Goal: Task Accomplishment & Management: Complete application form

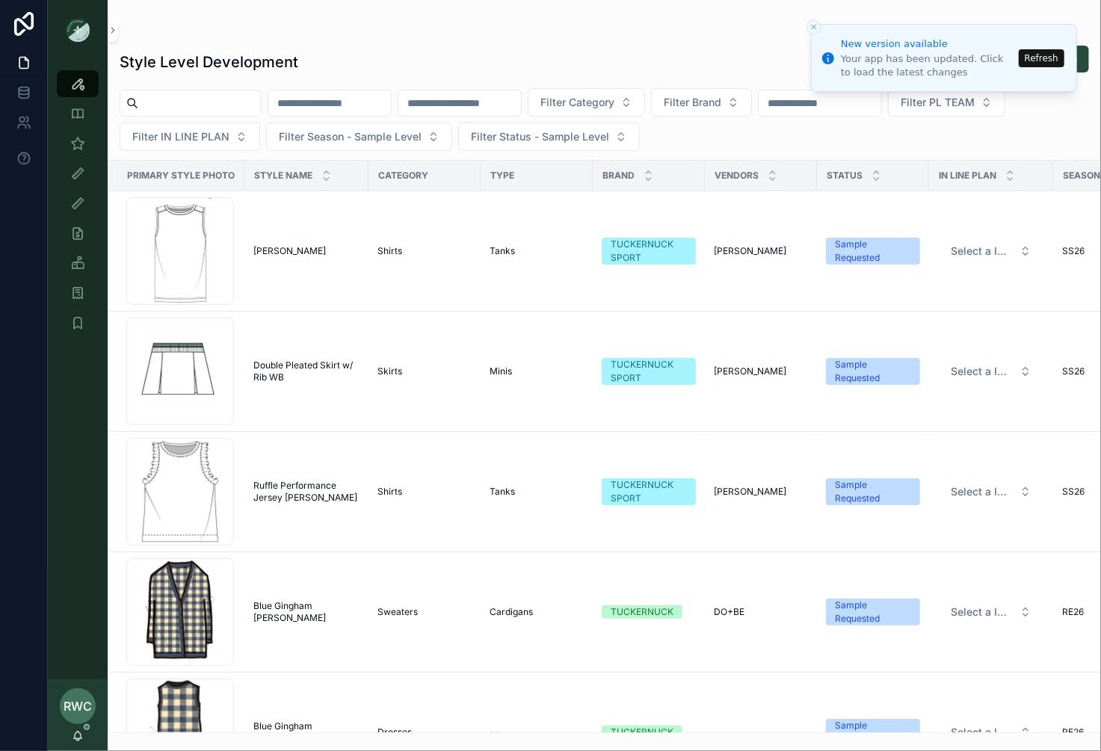
click at [1051, 58] on button "Refresh" at bounding box center [1041, 58] width 46 height 18
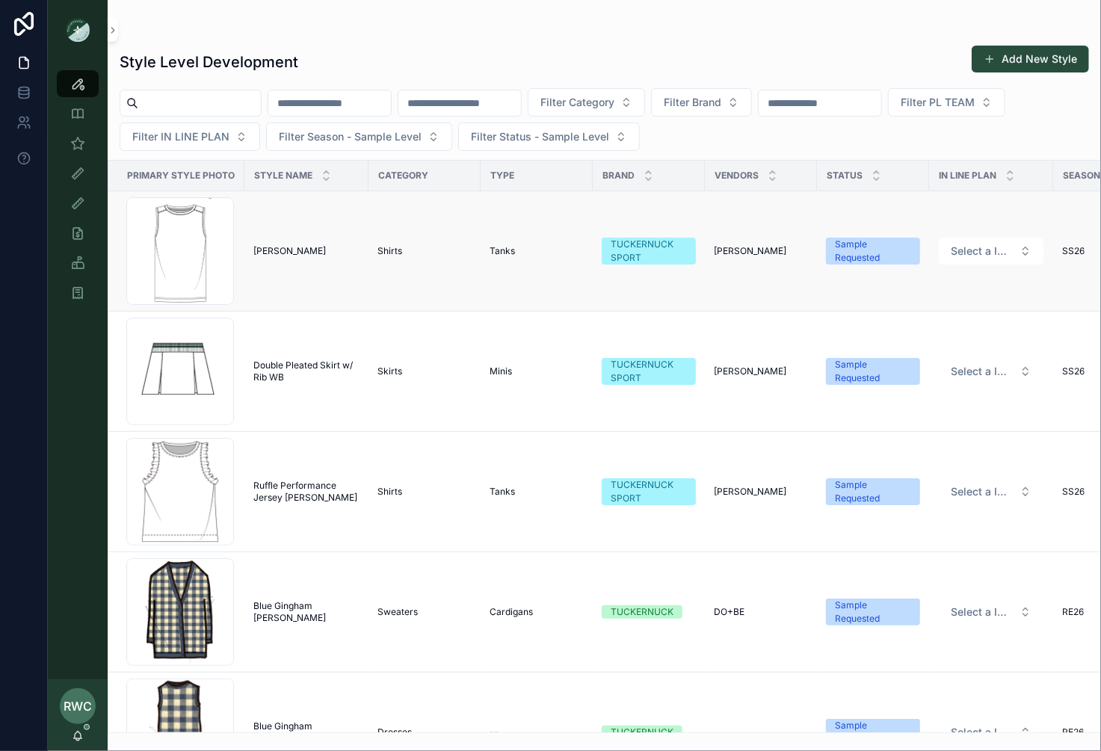
click at [360, 257] on td "sasha tank [PERSON_NAME]" at bounding box center [306, 251] width 124 height 120
click at [276, 249] on span "[PERSON_NAME]" at bounding box center [289, 251] width 72 height 12
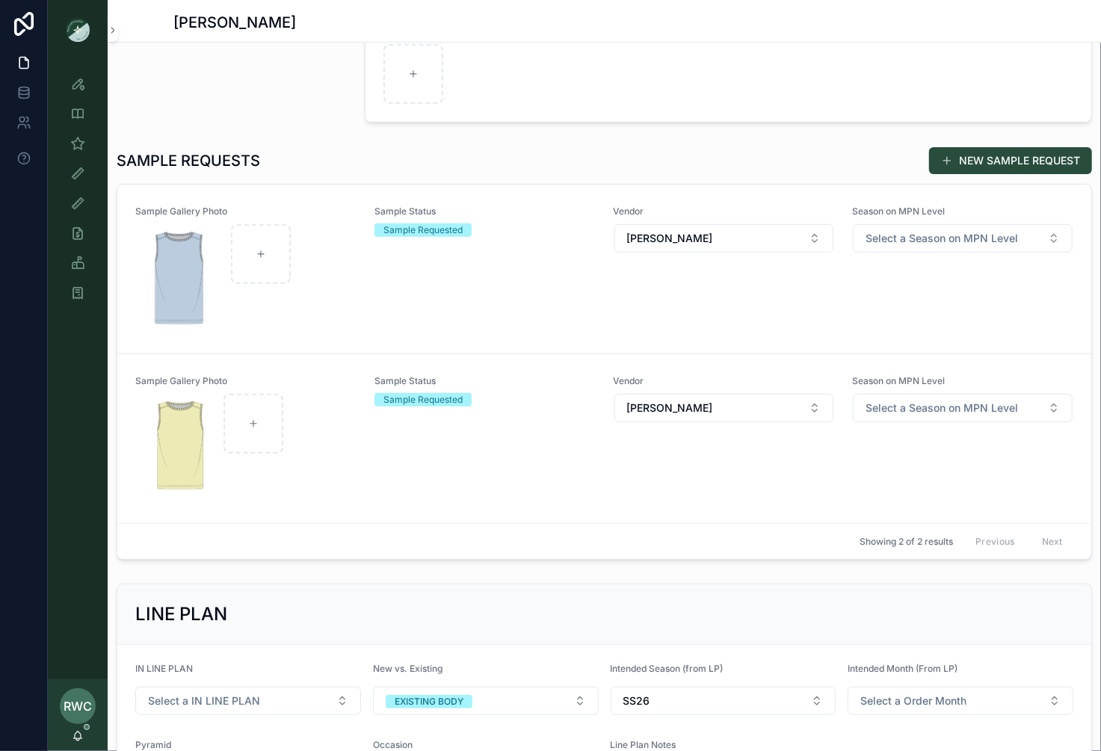
scroll to position [392, 0]
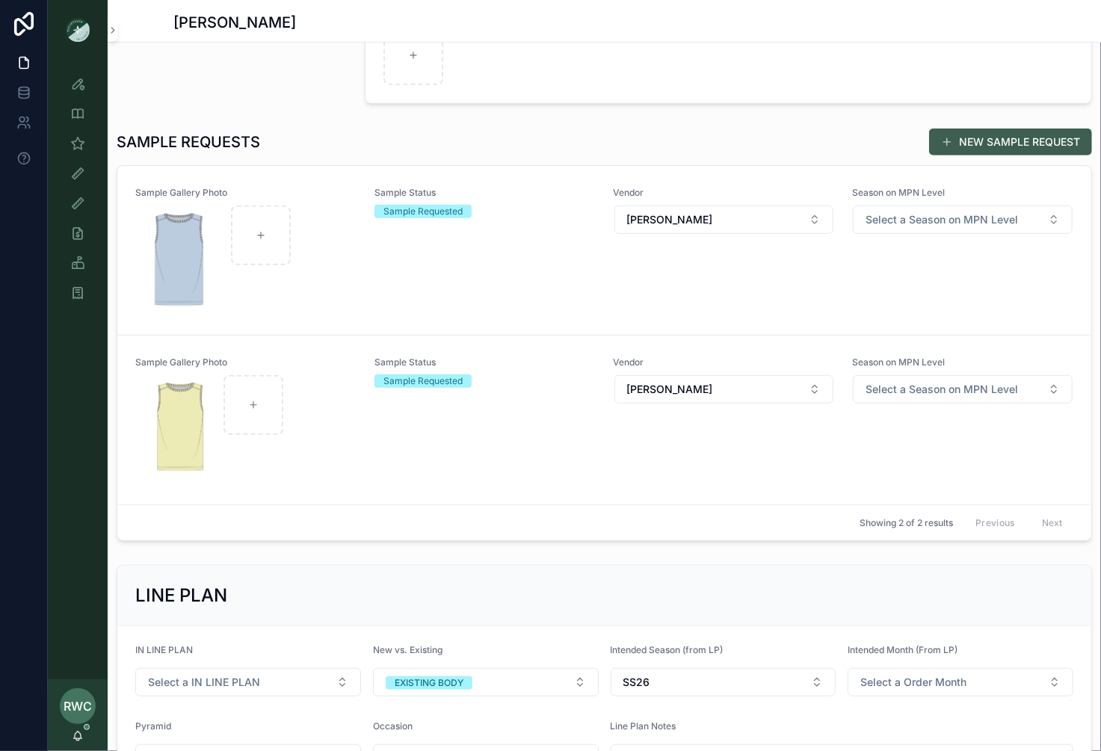
click at [994, 146] on button "NEW SAMPLE REQUEST" at bounding box center [1010, 142] width 163 height 27
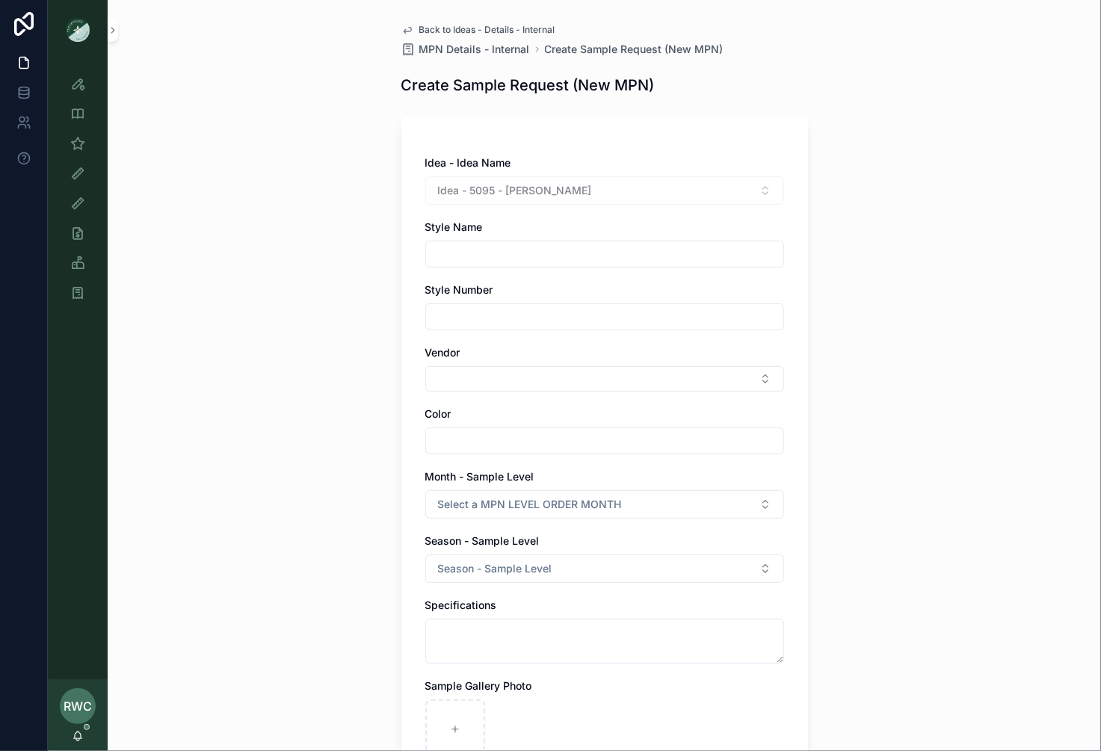
click at [516, 258] on input "scrollable content" at bounding box center [604, 254] width 357 height 21
type input "**********"
click at [507, 316] on input "scrollable content" at bounding box center [604, 316] width 357 height 21
type input "******"
click at [471, 369] on button "Select Button" at bounding box center [604, 378] width 359 height 25
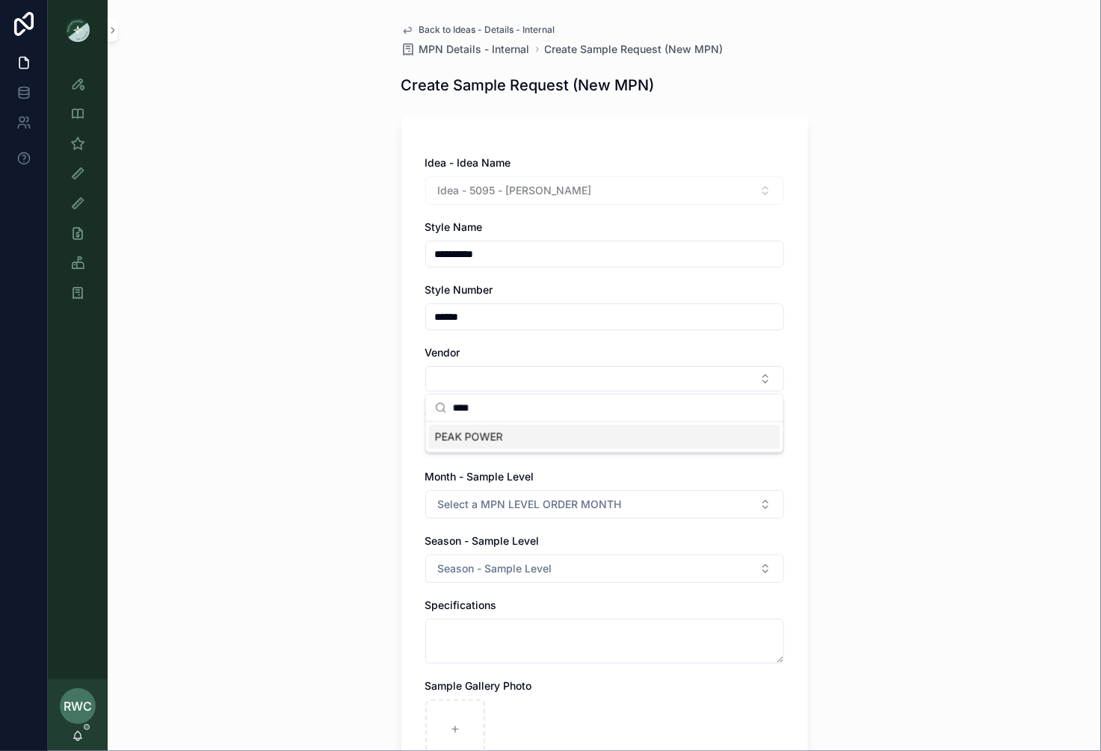
type input "****"
click at [491, 440] on span "PEAK POWER" at bounding box center [469, 437] width 68 height 15
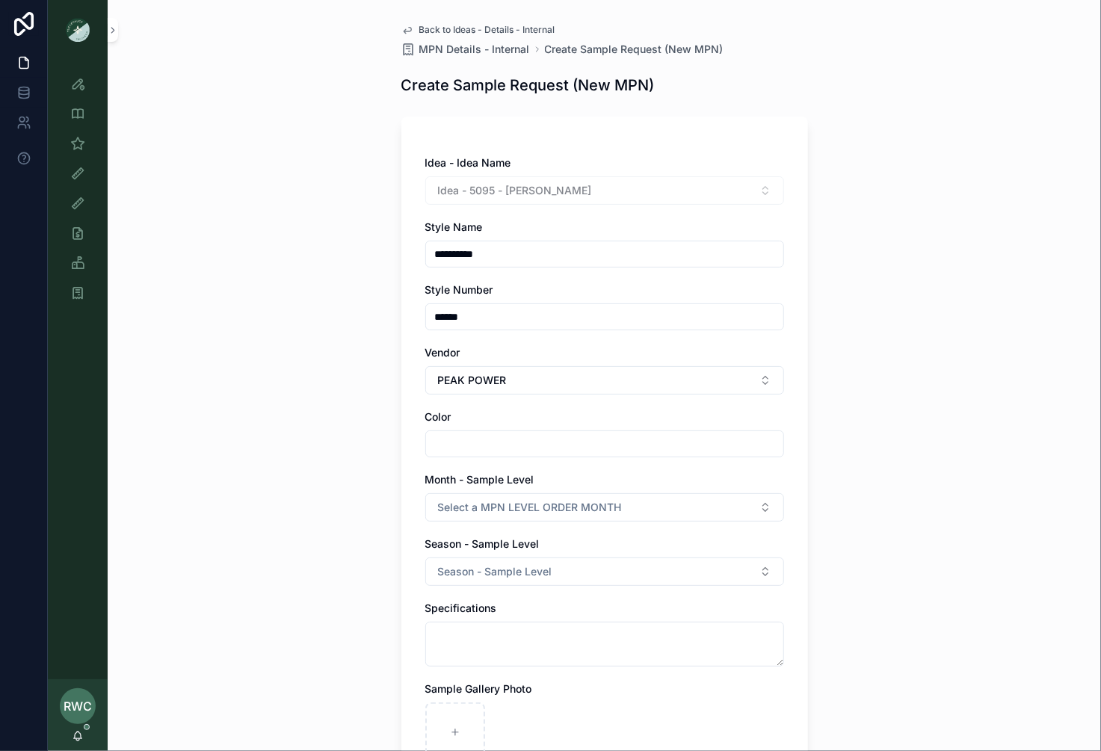
click at [491, 427] on div "Color" at bounding box center [604, 433] width 359 height 48
click at [485, 436] on input "scrollable content" at bounding box center [604, 443] width 357 height 21
type input "**********"
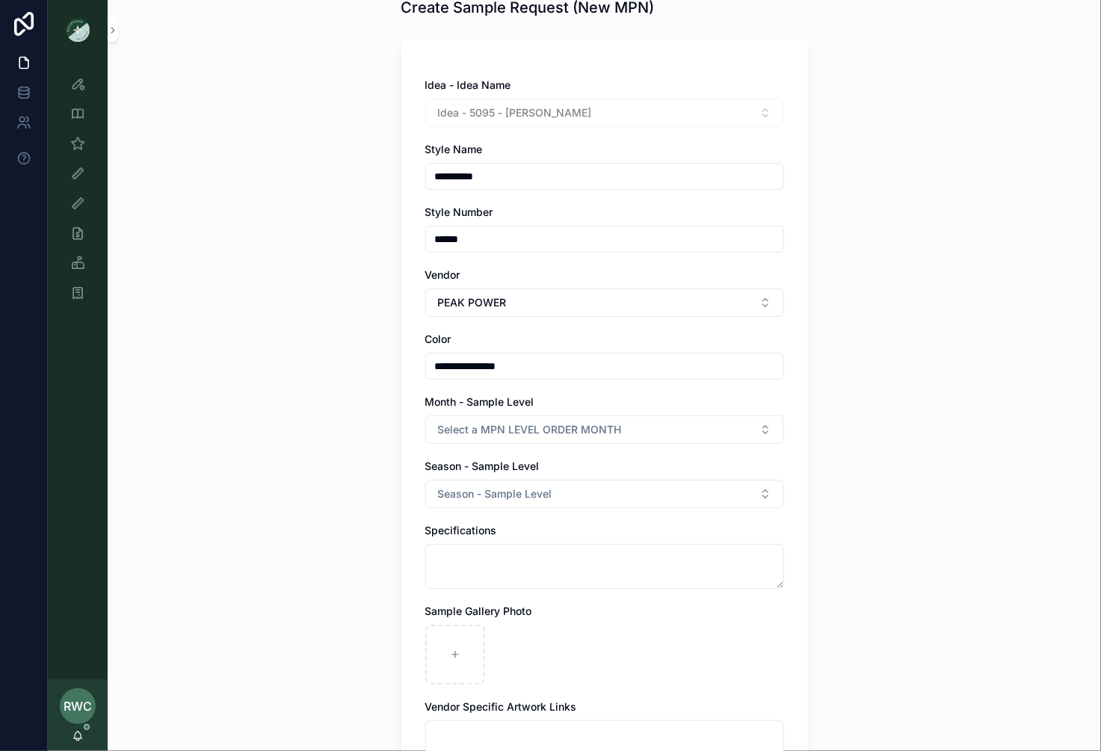
scroll to position [111, 0]
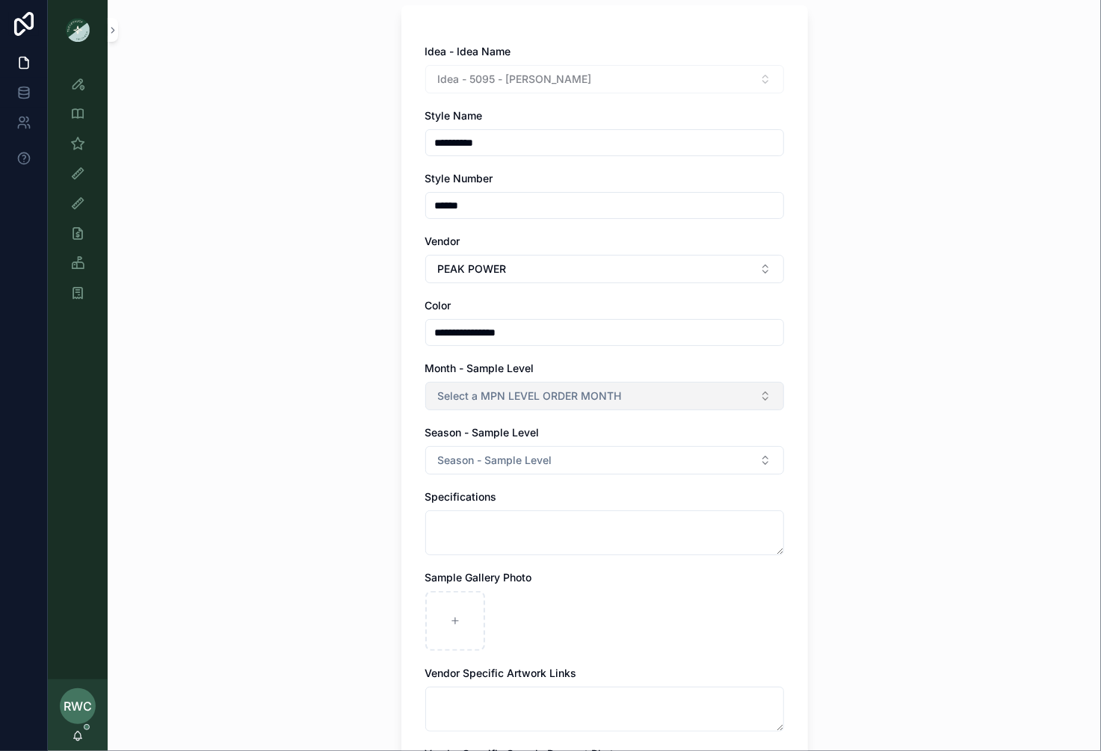
click at [516, 394] on span "Select a MPN LEVEL ORDER MONTH" at bounding box center [530, 396] width 184 height 15
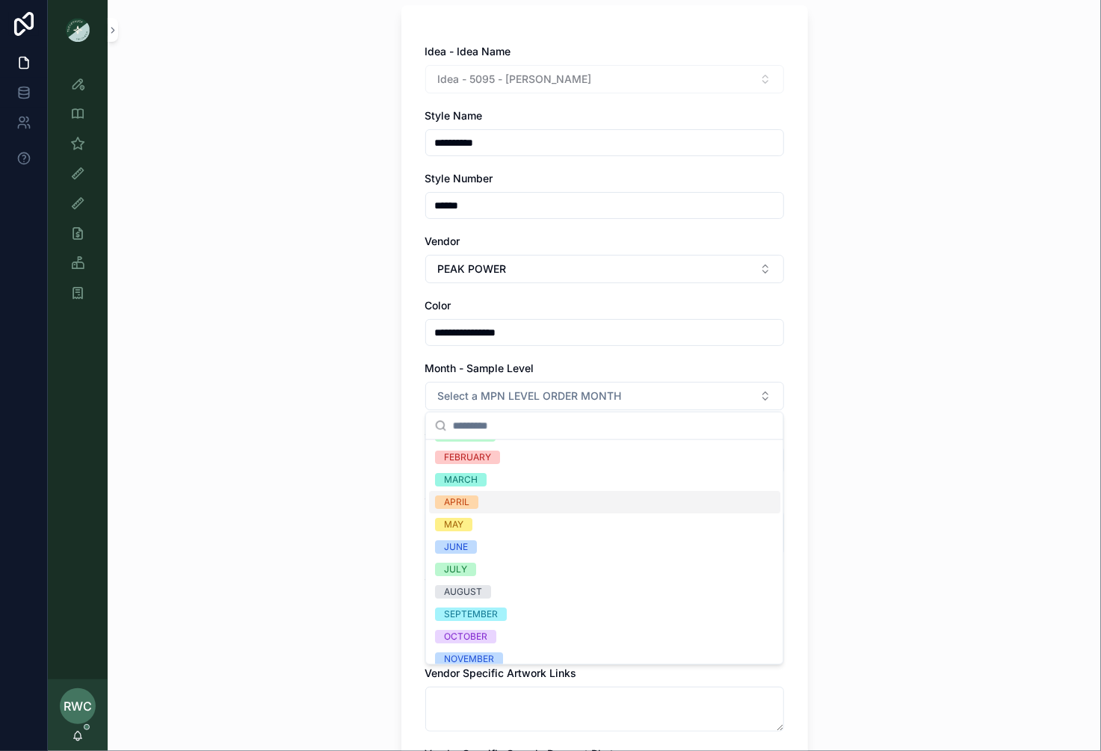
click at [477, 501] on span "APRIL" at bounding box center [456, 501] width 43 height 13
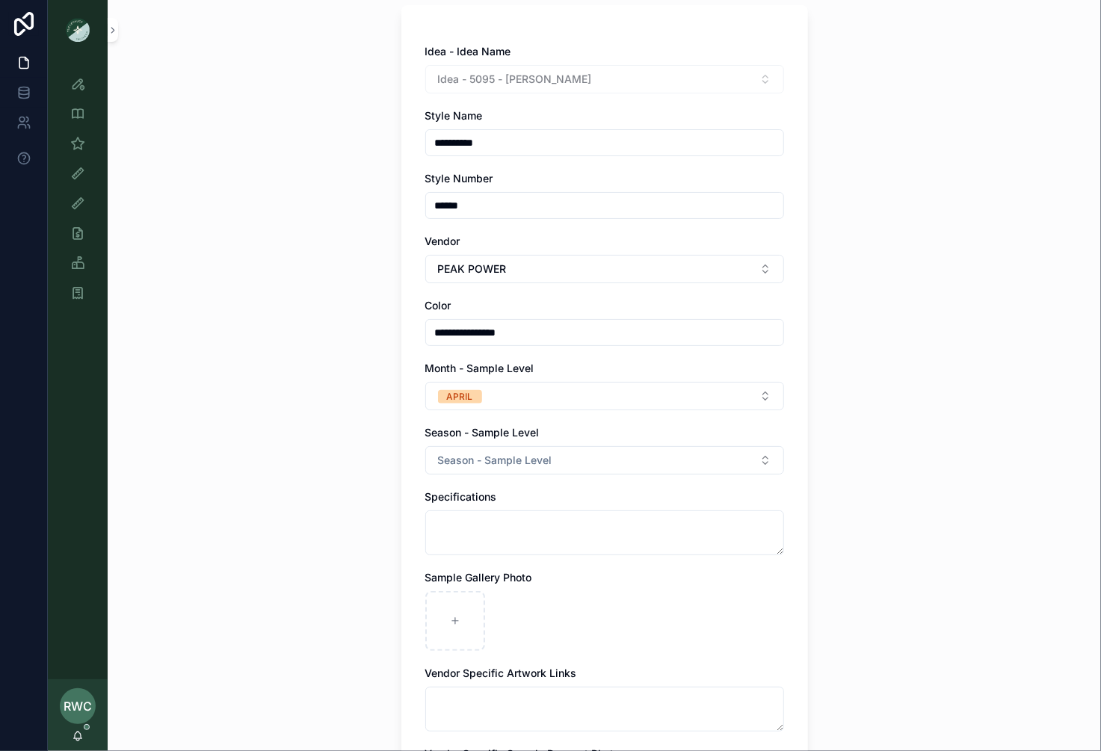
click at [361, 484] on div "**********" at bounding box center [604, 264] width 993 height 751
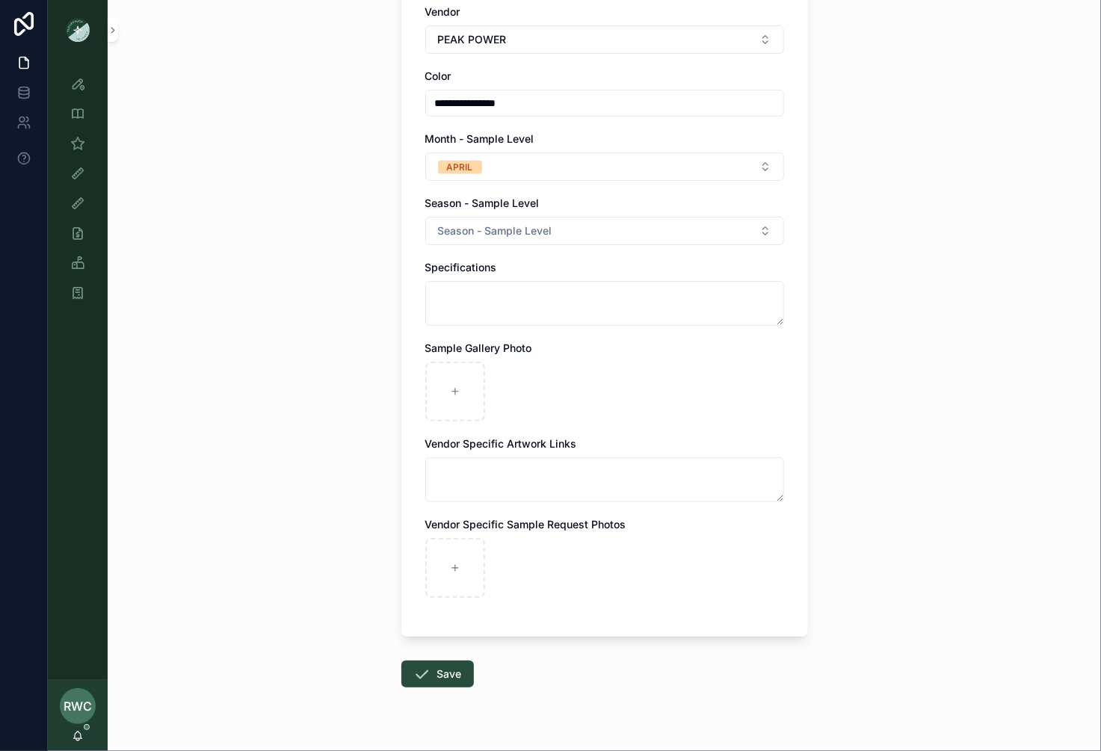
scroll to position [371, 0]
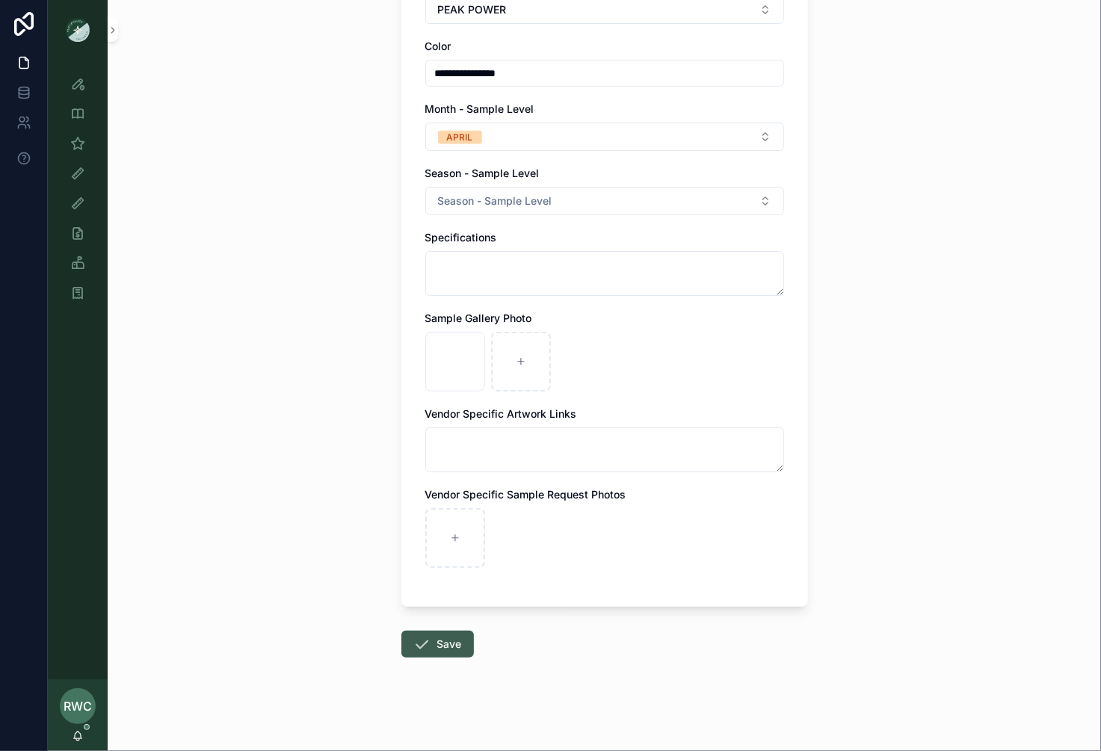
click at [438, 646] on button "Save" at bounding box center [437, 644] width 72 height 27
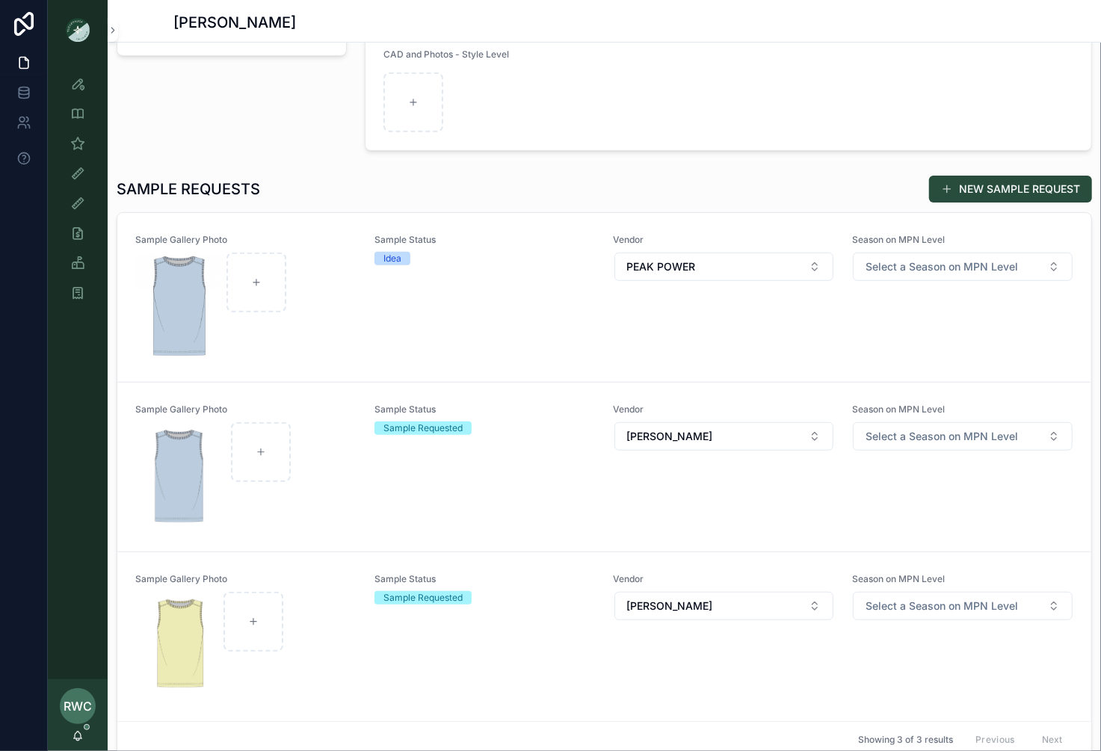
scroll to position [354, 0]
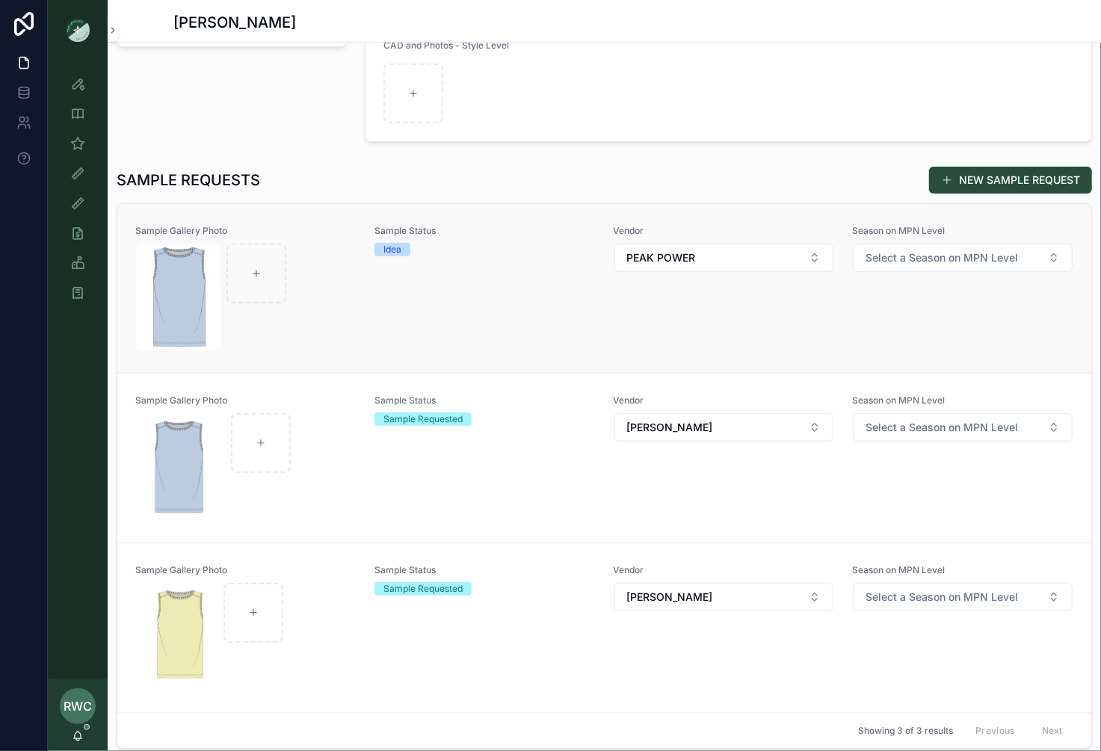
click at [383, 303] on div "Sample Status Idea" at bounding box center [484, 288] width 221 height 127
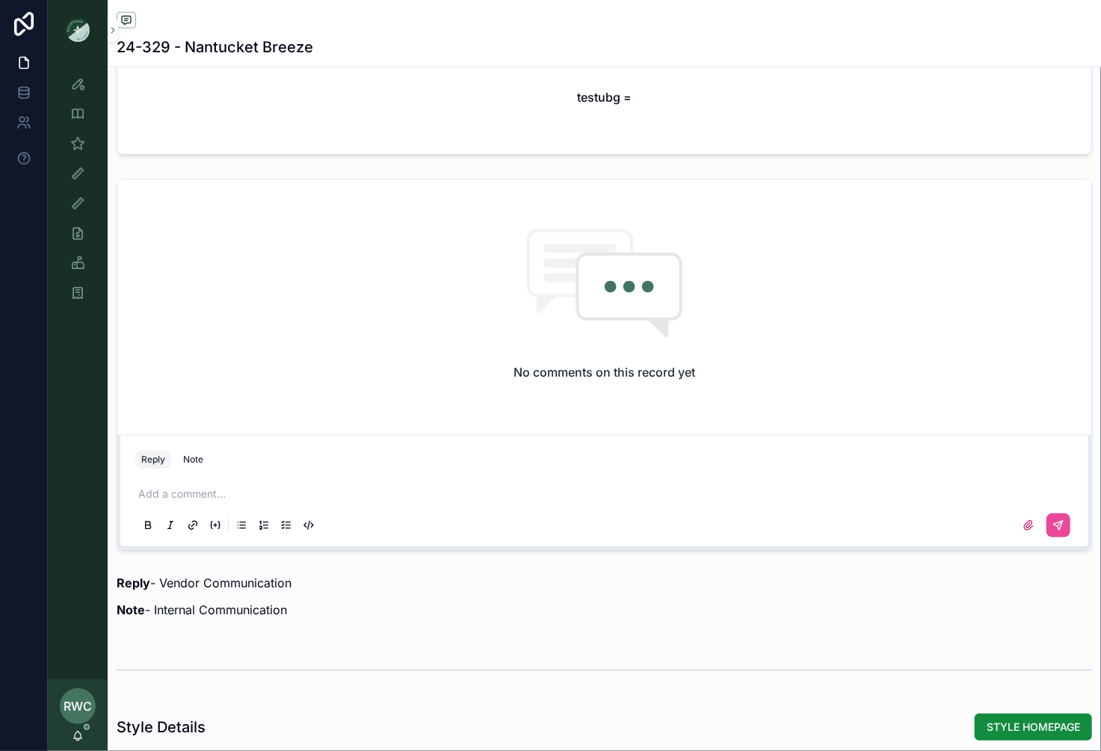
scroll to position [1061, 0]
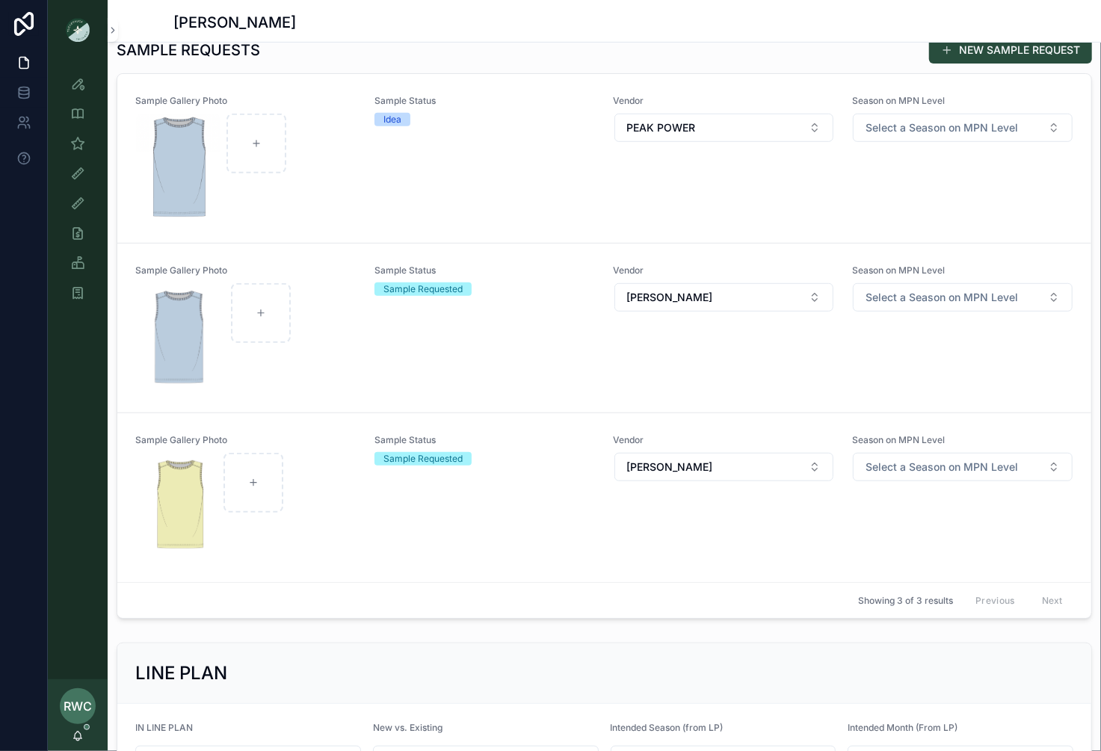
scroll to position [276, 0]
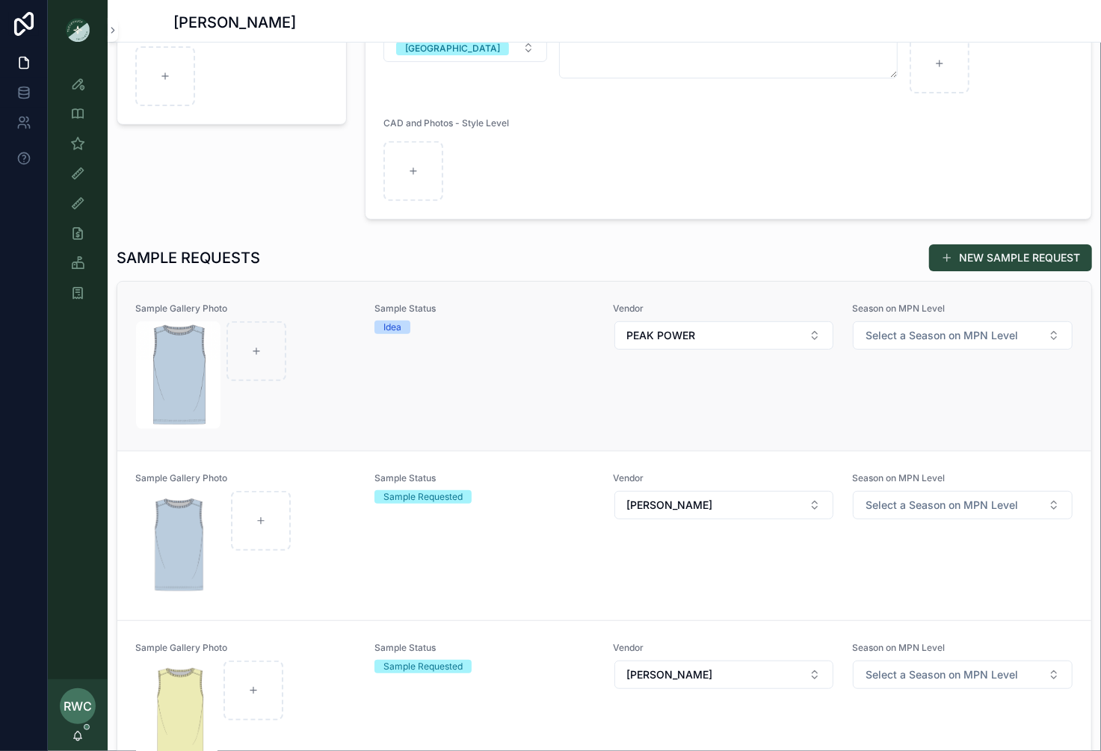
click at [374, 382] on div "Sample Status Idea" at bounding box center [484, 366] width 221 height 127
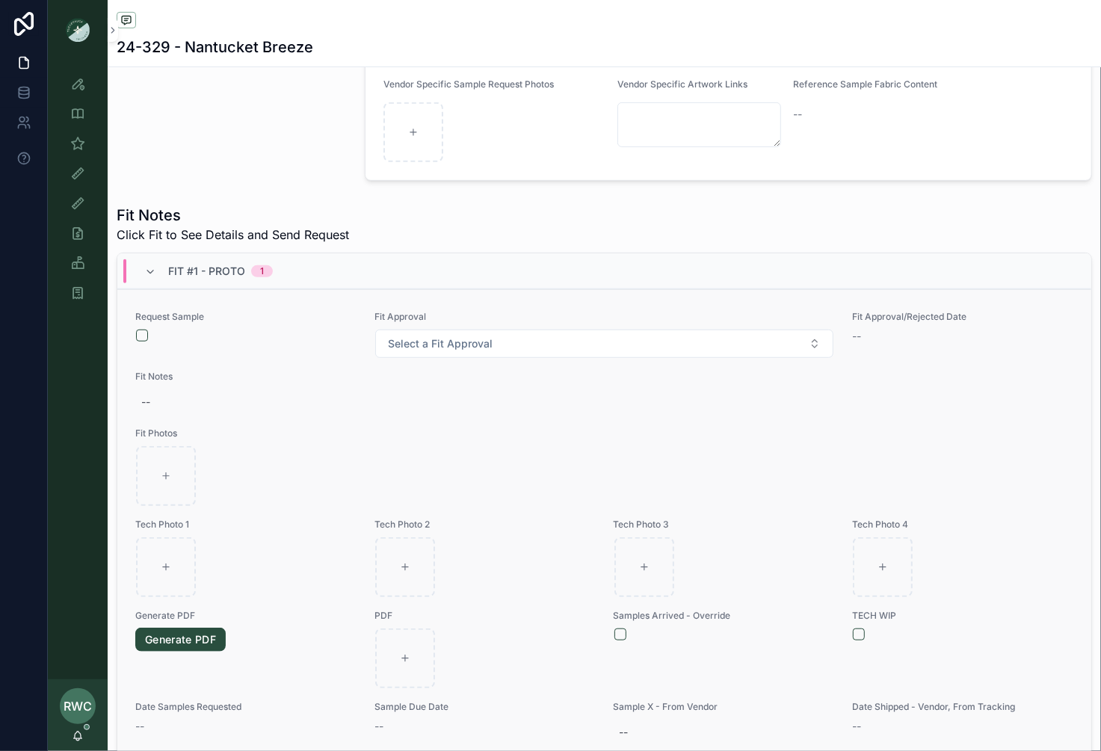
scroll to position [452, 0]
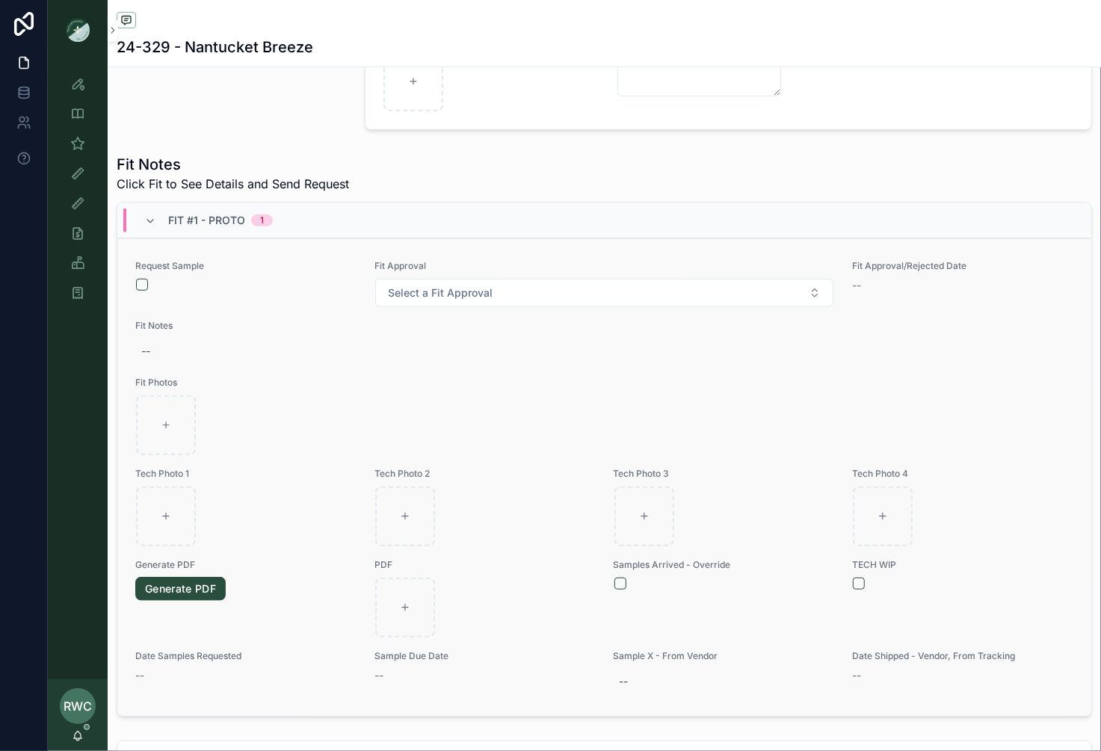
click at [135, 273] on div "Request Sample" at bounding box center [245, 275] width 221 height 31
click at [143, 282] on button "scrollable content" at bounding box center [142, 285] width 12 height 12
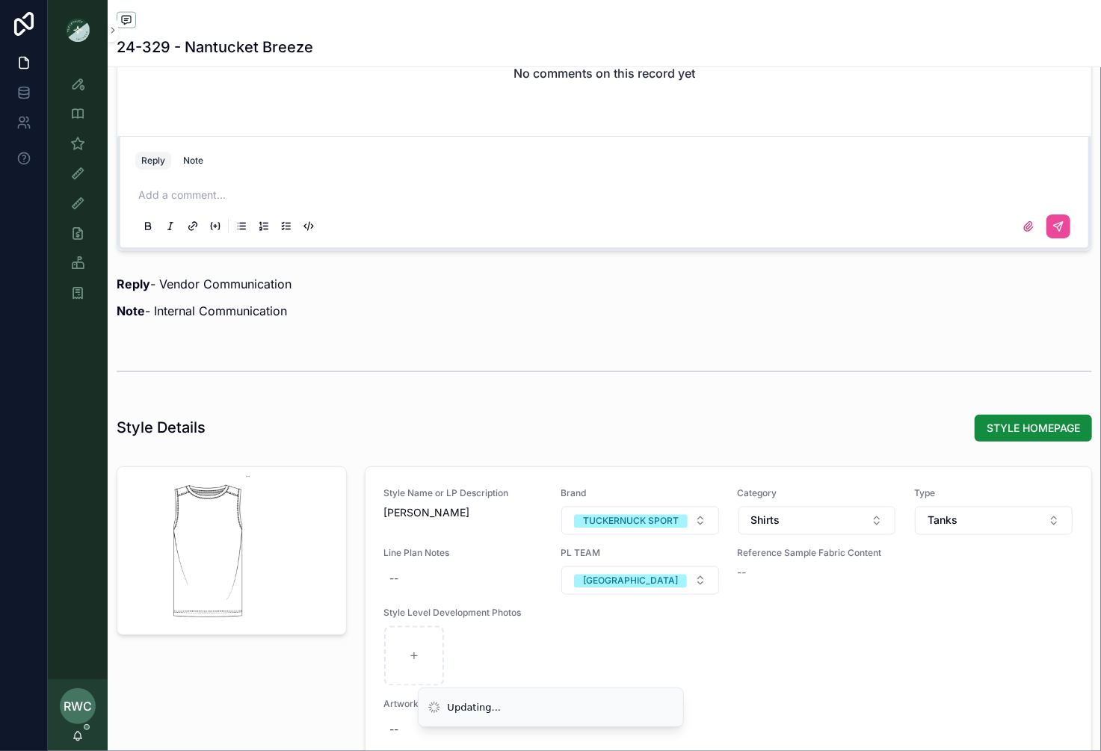
scroll to position [1265, 0]
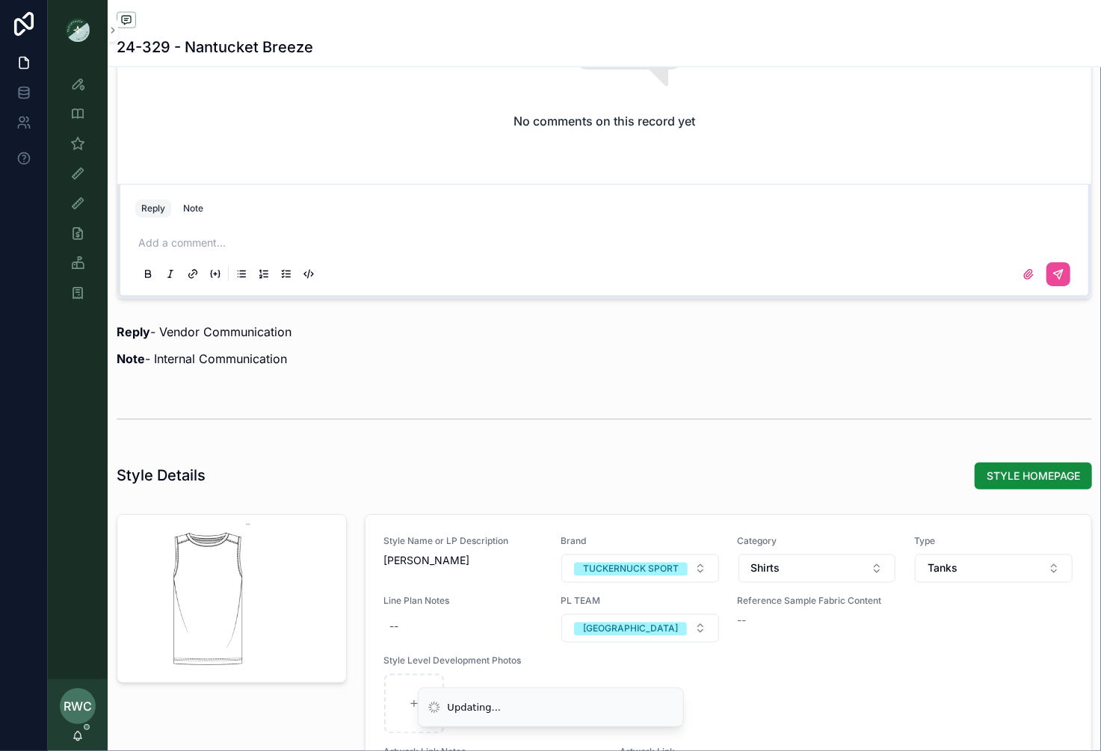
click at [208, 235] on p "scrollable content" at bounding box center [607, 242] width 938 height 15
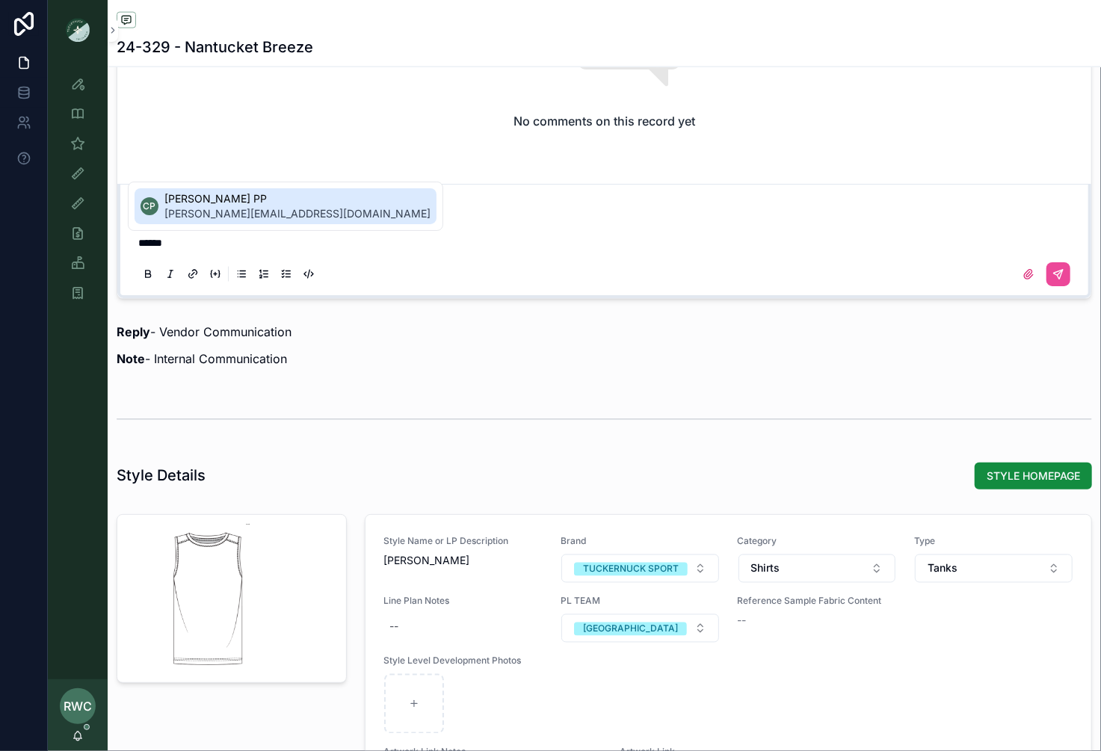
click at [244, 208] on span "[PERSON_NAME][EMAIL_ADDRESS][DOMAIN_NAME]" at bounding box center [297, 213] width 266 height 15
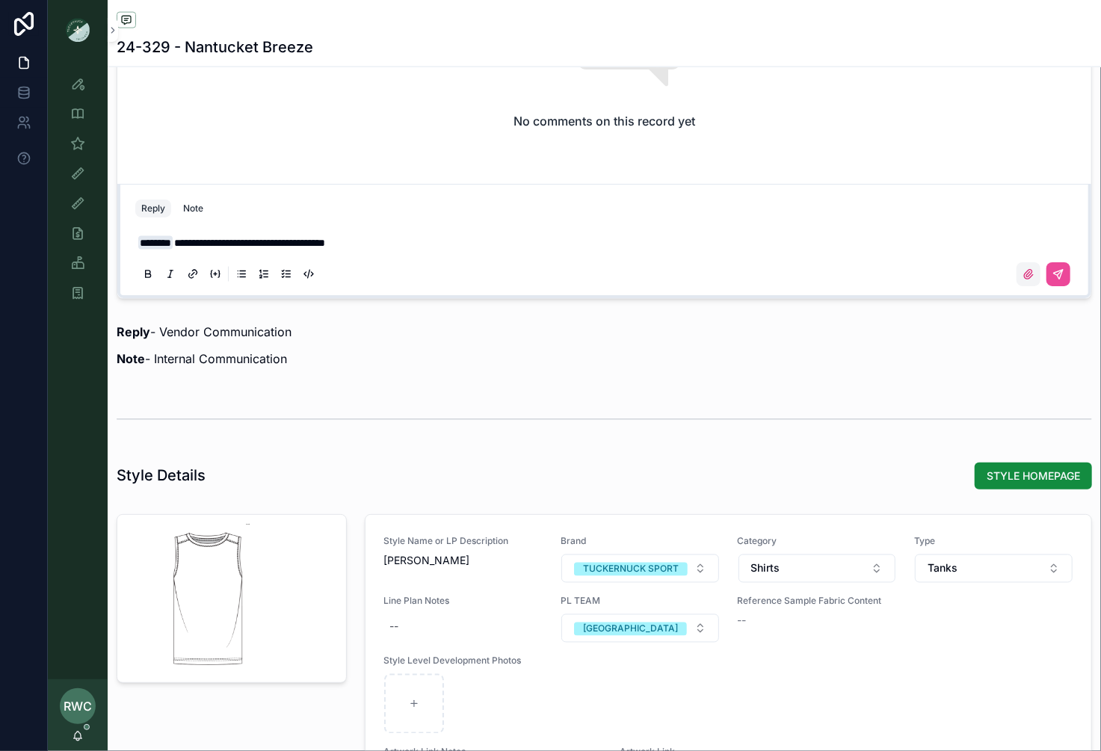
click at [1026, 268] on icon "scrollable content" at bounding box center [1028, 274] width 12 height 12
click at [0, 0] on input "scrollable content" at bounding box center [0, 0] width 0 height 0
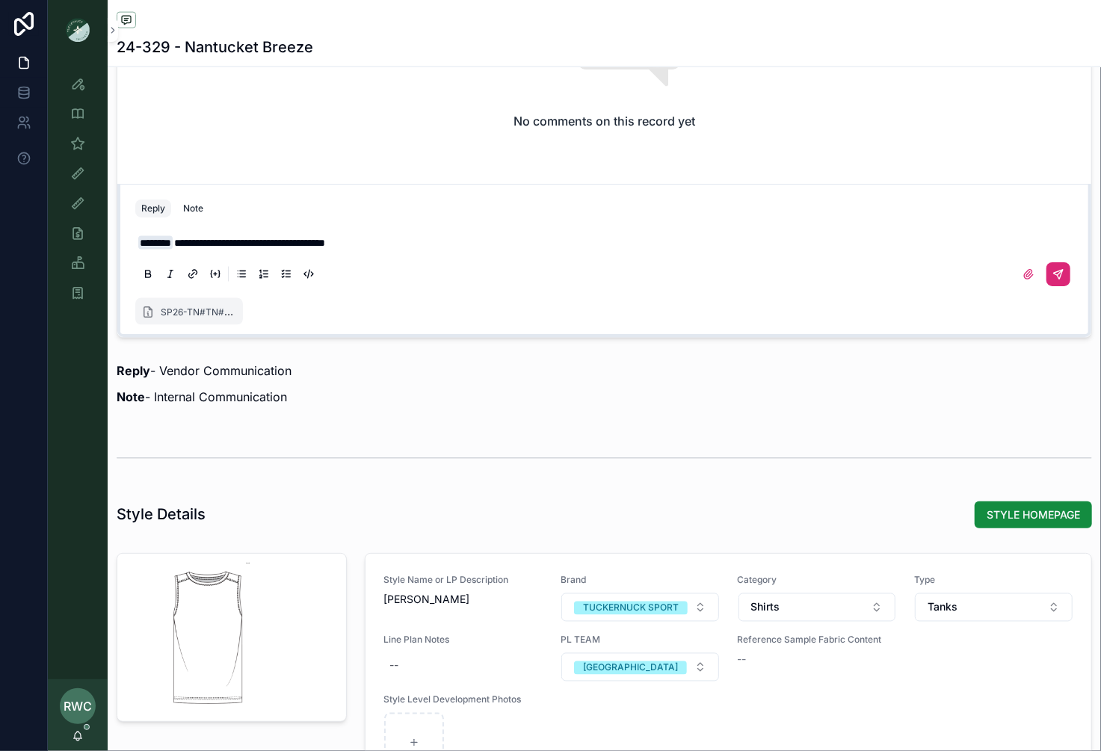
click at [1059, 270] on icon "scrollable content" at bounding box center [1058, 274] width 12 height 12
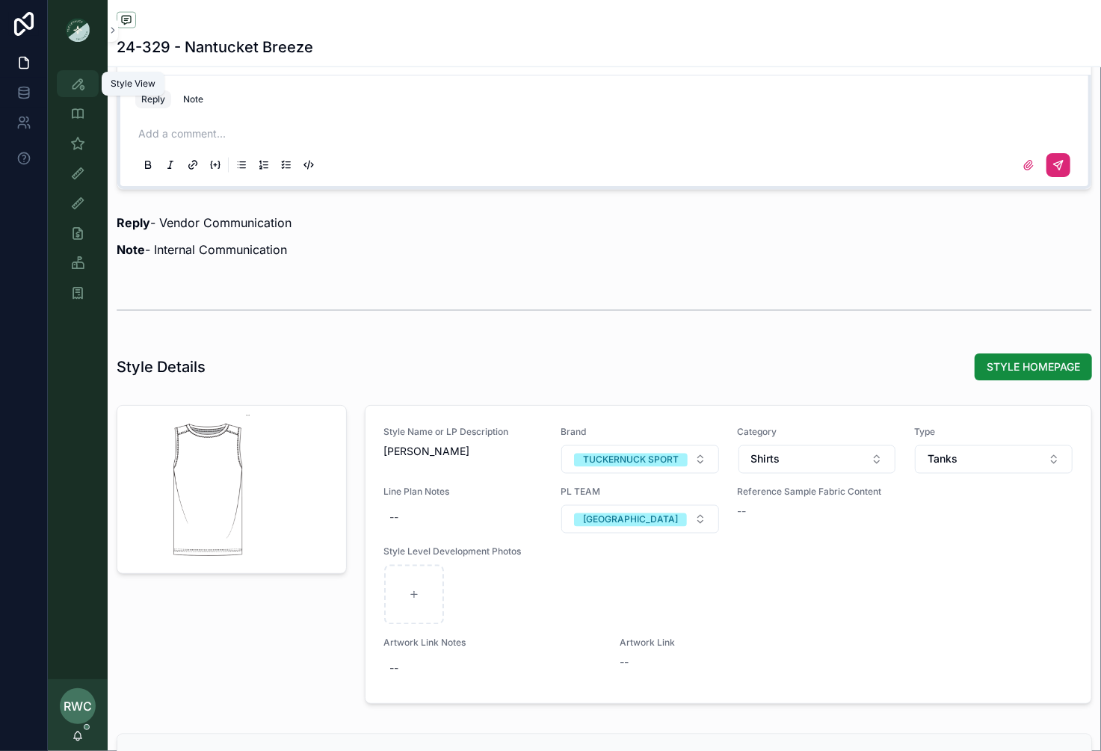
click at [73, 87] on icon "scrollable content" at bounding box center [77, 83] width 15 height 15
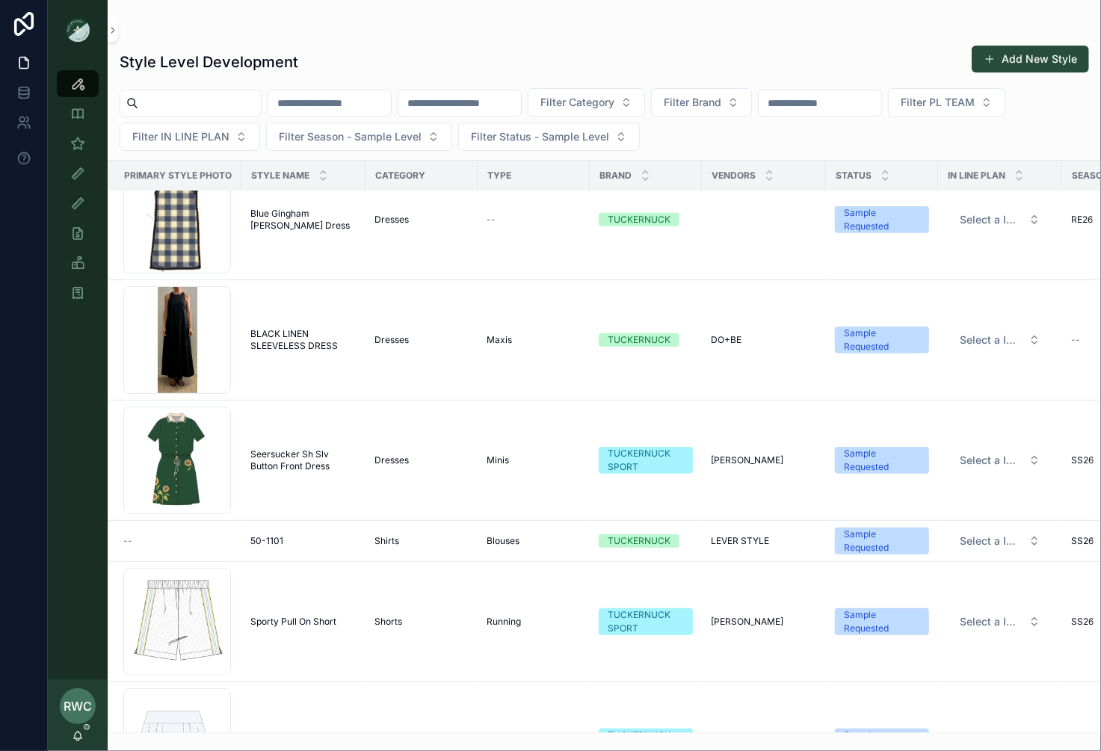
scroll to position [273, 3]
